Goal: Information Seeking & Learning: Understand process/instructions

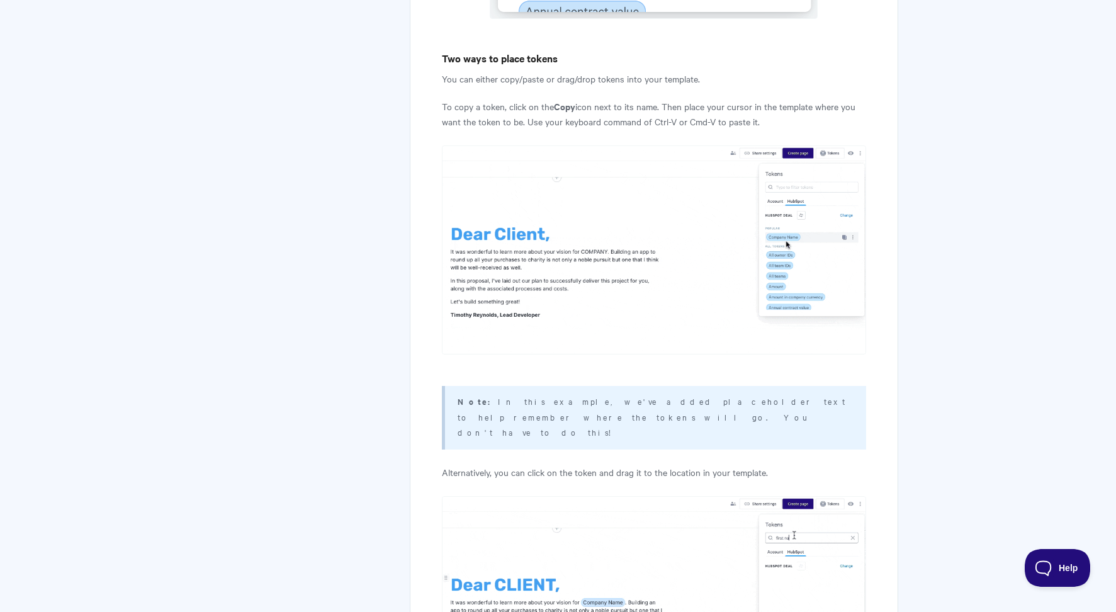
scroll to position [5787, 0]
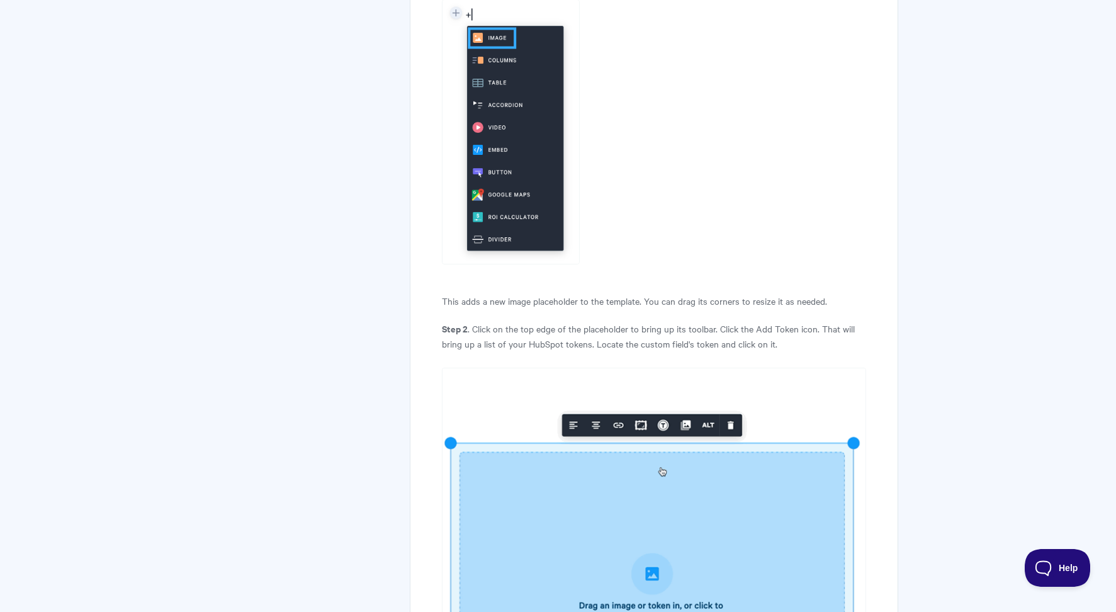
scroll to position [7194, 0]
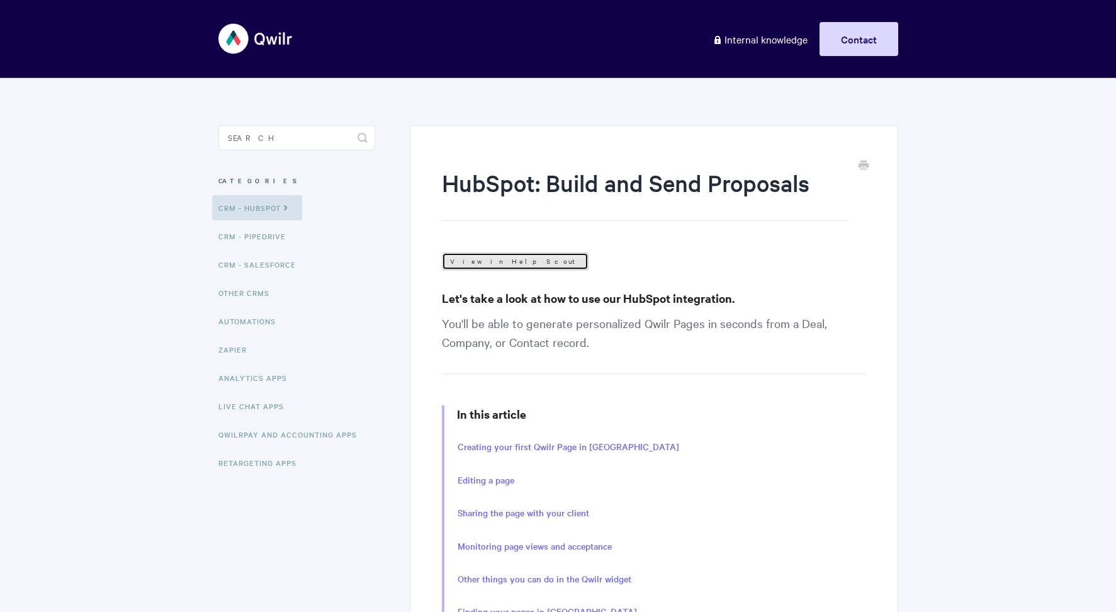
click at [494, 267] on link "View in Help Scout" at bounding box center [515, 261] width 147 height 18
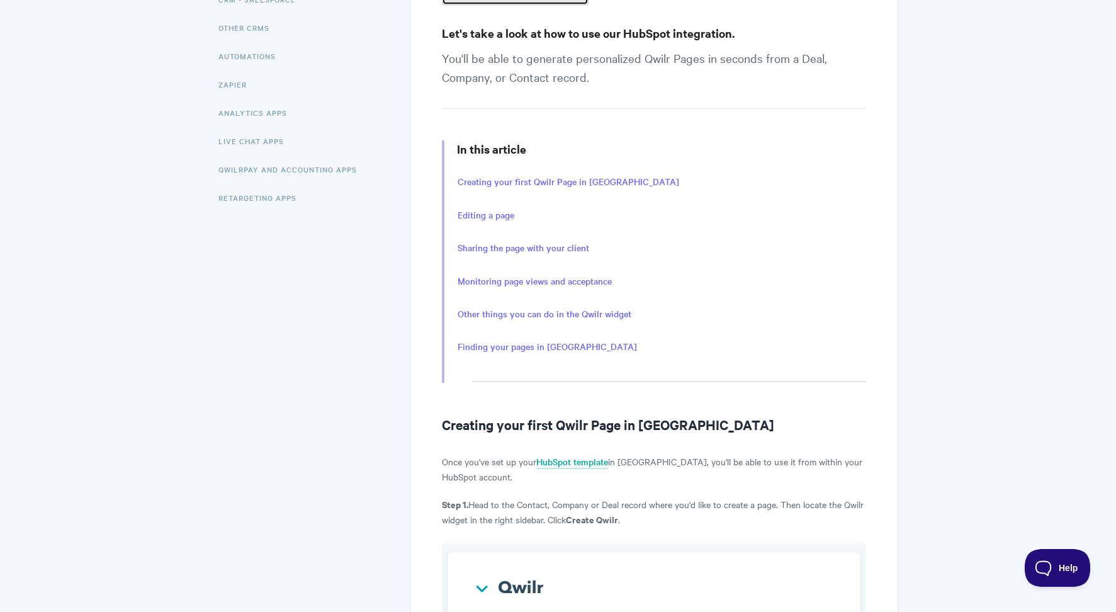
scroll to position [319, 0]
